Goal: Navigation & Orientation: Find specific page/section

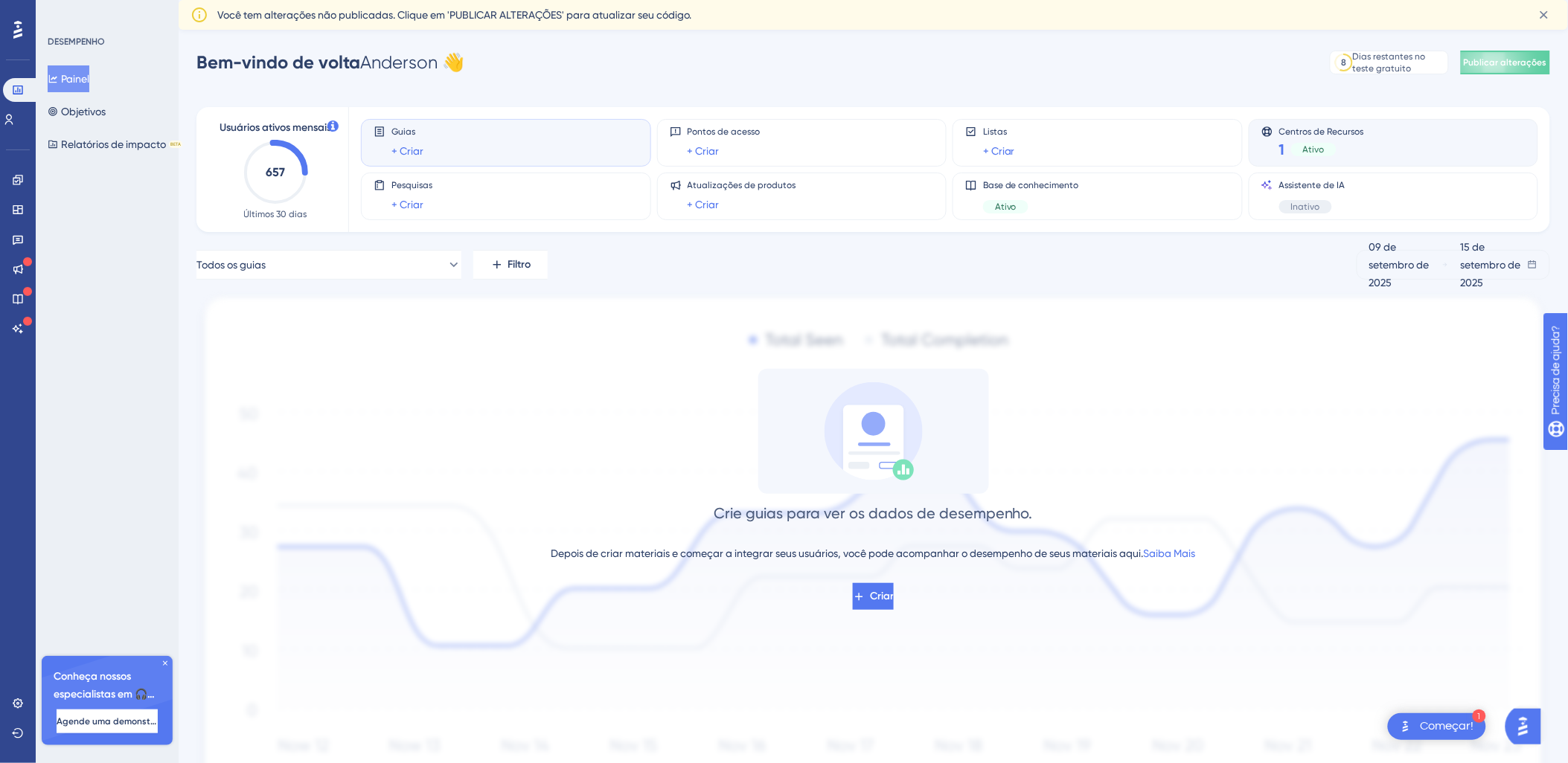
click at [1305, 156] on div "1 Ativo" at bounding box center [1321, 149] width 85 height 21
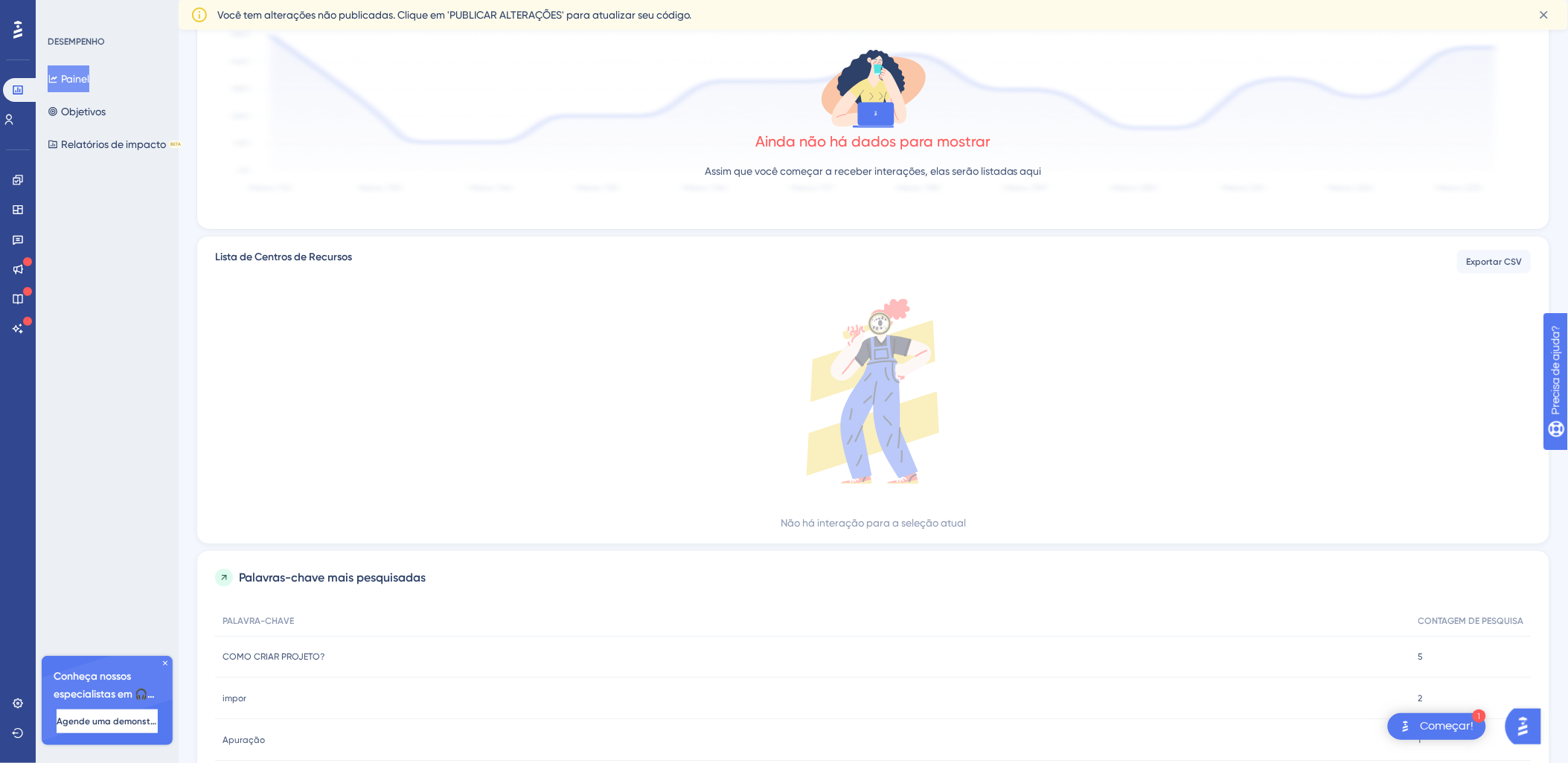
scroll to position [407, 0]
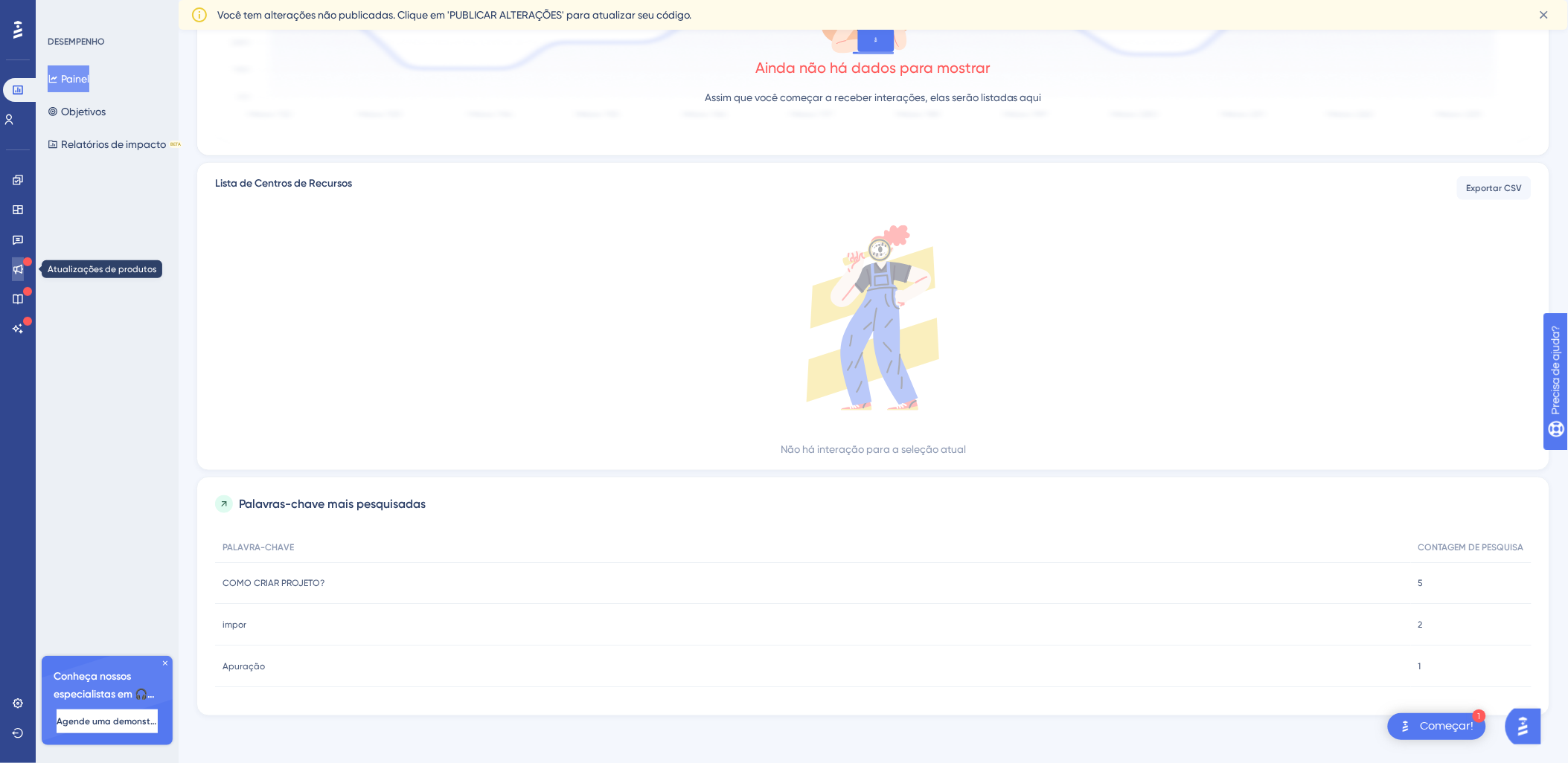
click at [15, 264] on icon at bounding box center [18, 270] width 12 height 12
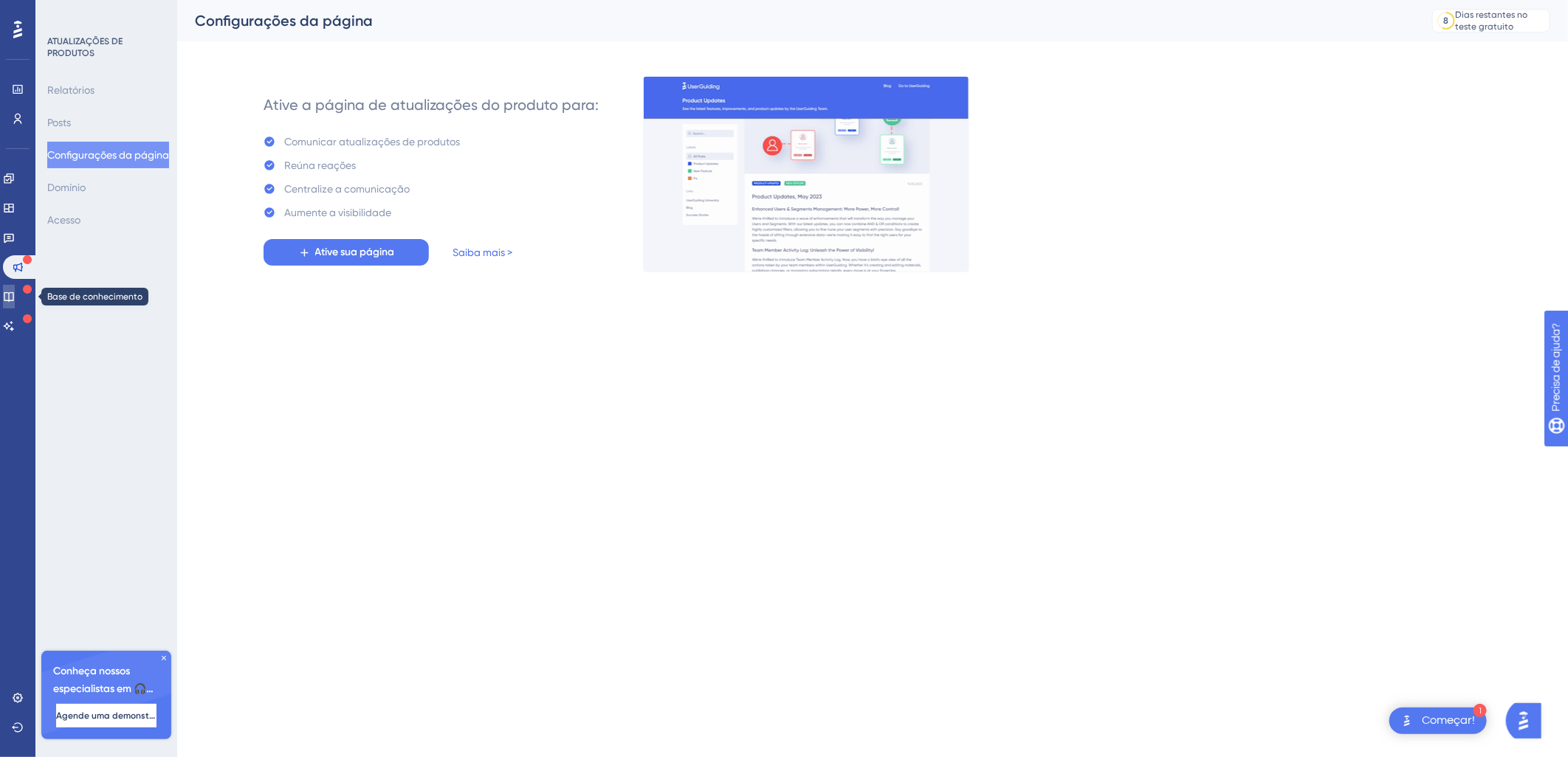
click at [13, 299] on icon at bounding box center [9, 297] width 10 height 10
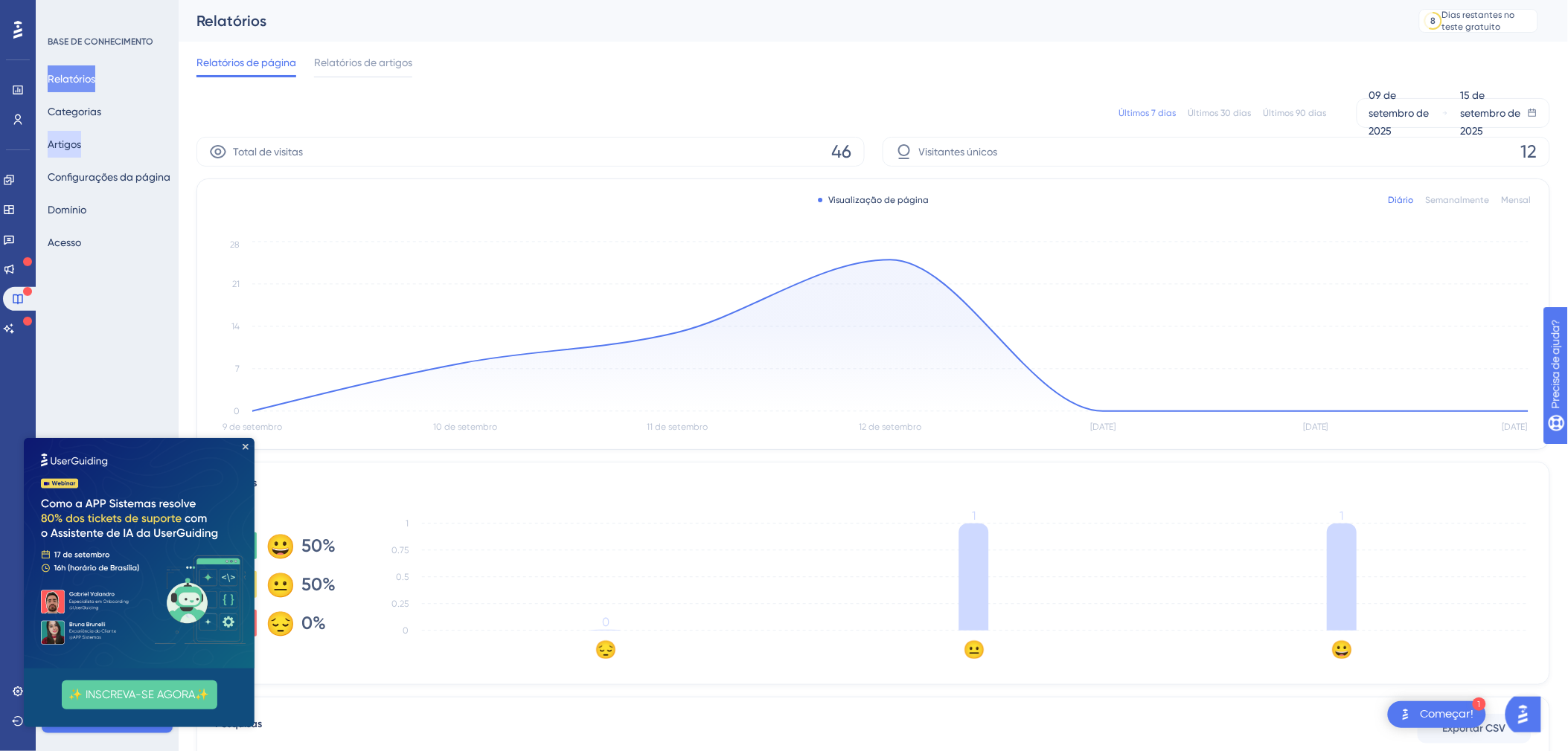
click at [81, 137] on button "Artigos" at bounding box center [65, 144] width 34 height 27
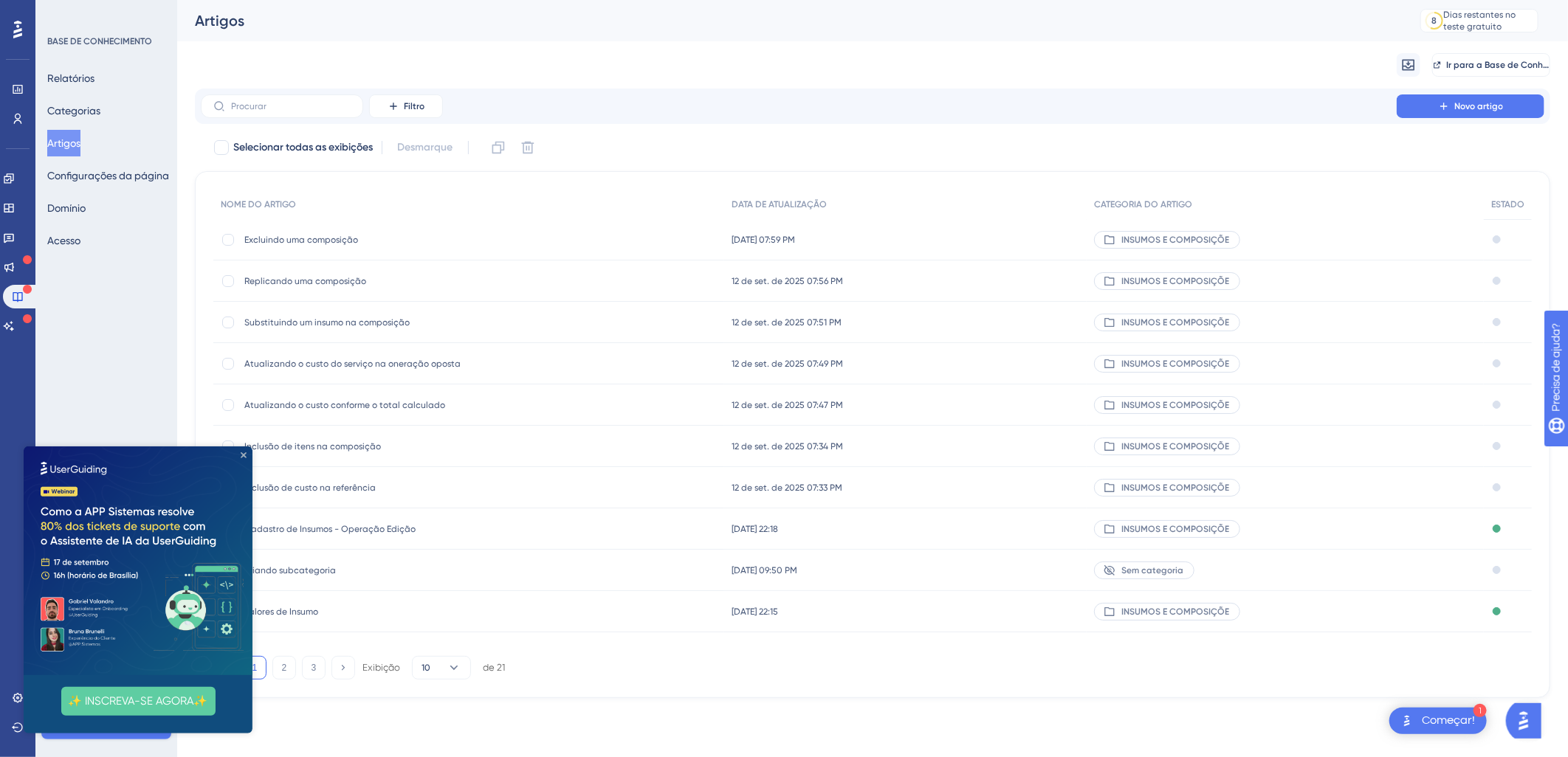
click at [244, 455] on icon "Fechar visualização" at bounding box center [244, 455] width 6 height 6
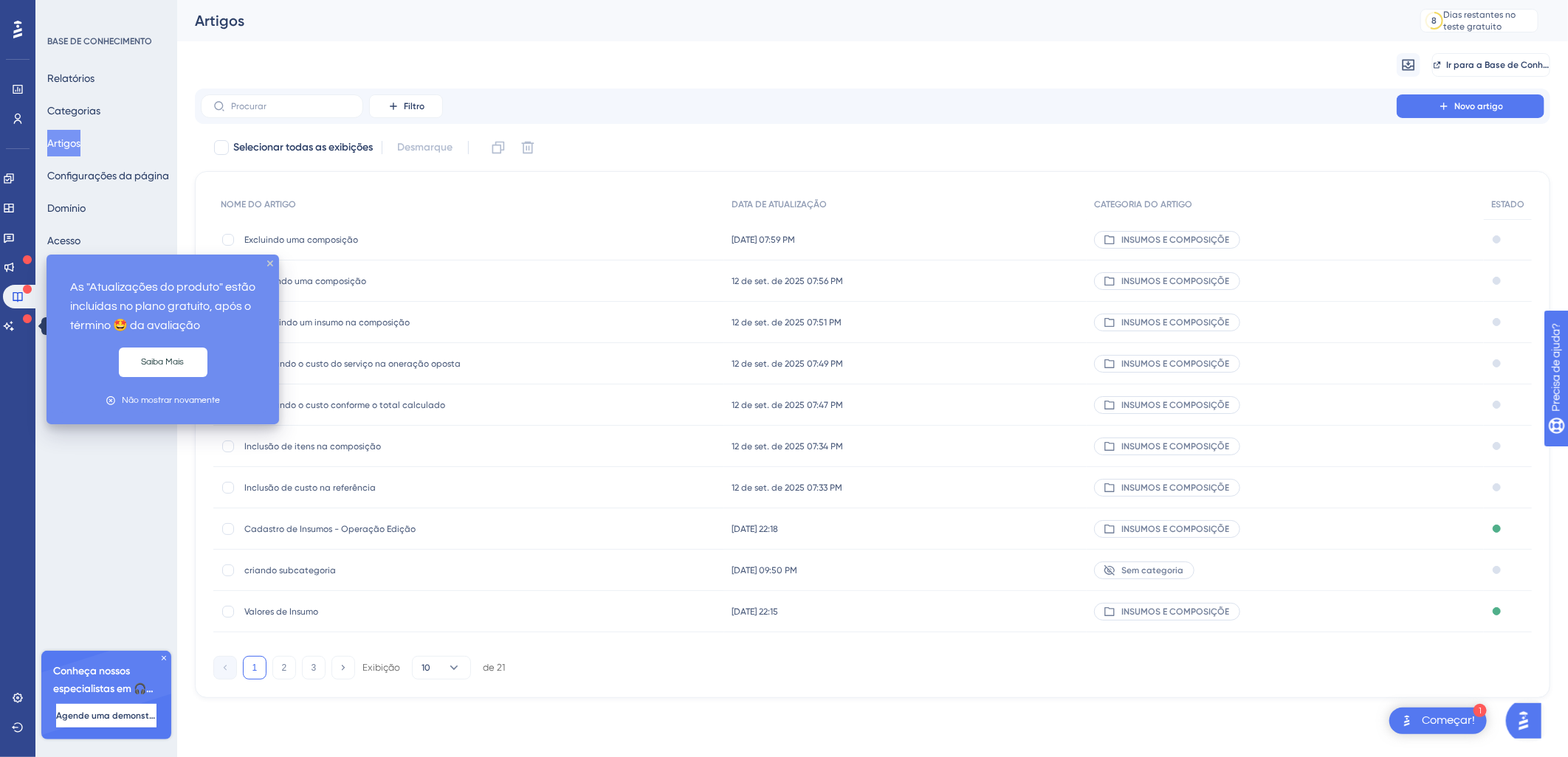
click at [25, 320] on icon at bounding box center [27, 318] width 9 height 9
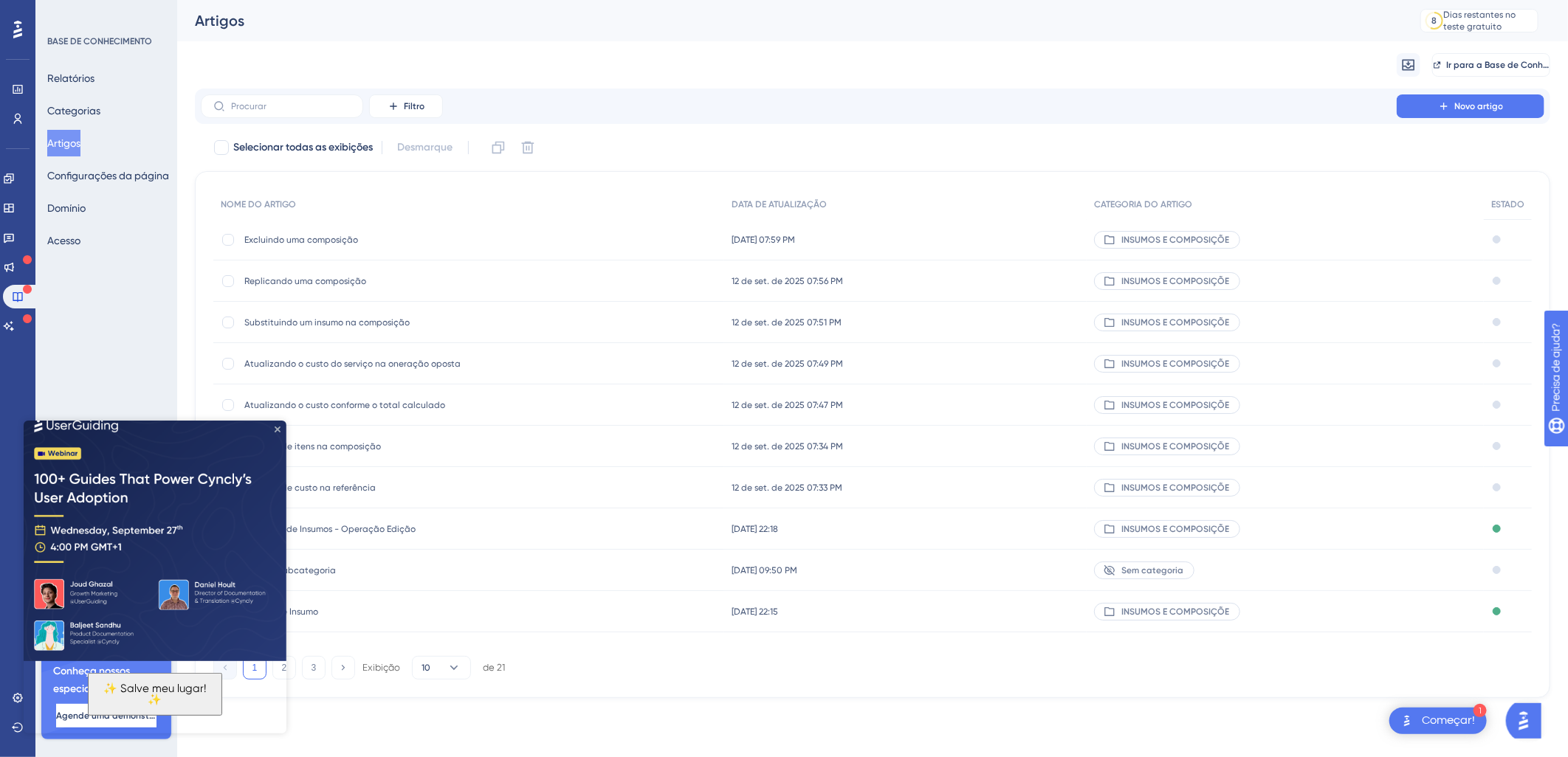
click at [275, 427] on icon "Fechar visualização" at bounding box center [278, 429] width 6 height 6
